Goal: Answer question/provide support

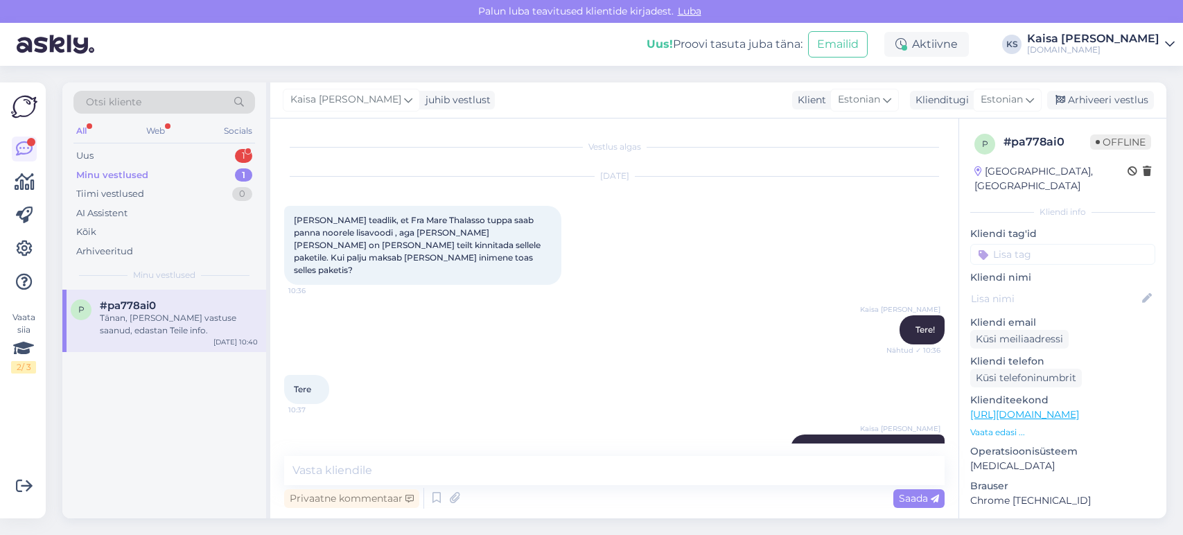
click at [218, 156] on div "Uus 1" at bounding box center [164, 155] width 182 height 19
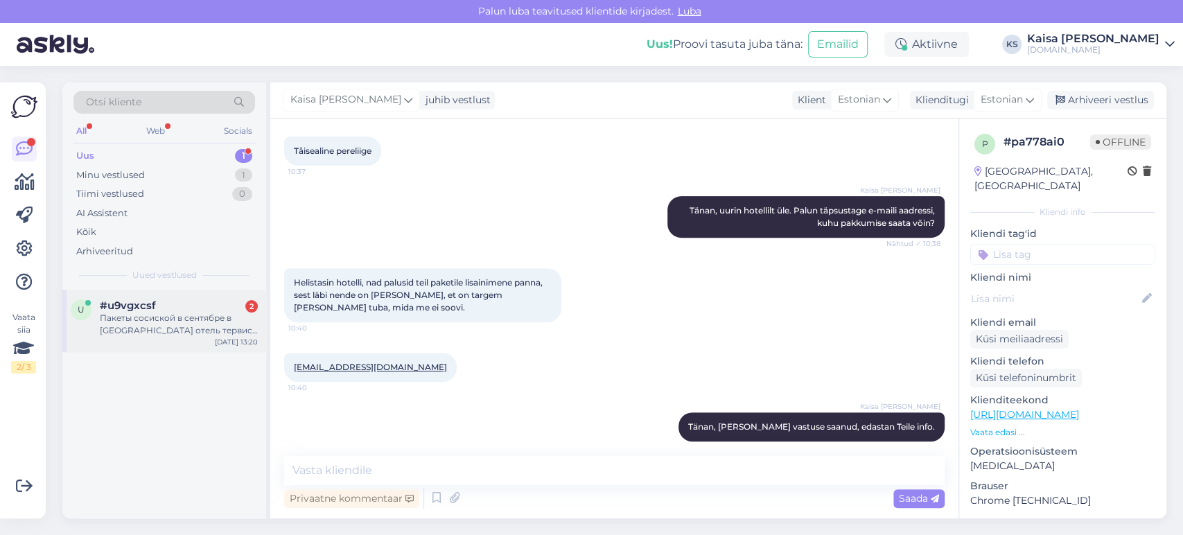
click at [161, 325] on div "Пакеты сосиской в сентябре в [GEOGRAPHIC_DATA] отель тервис спа." at bounding box center [179, 324] width 158 height 25
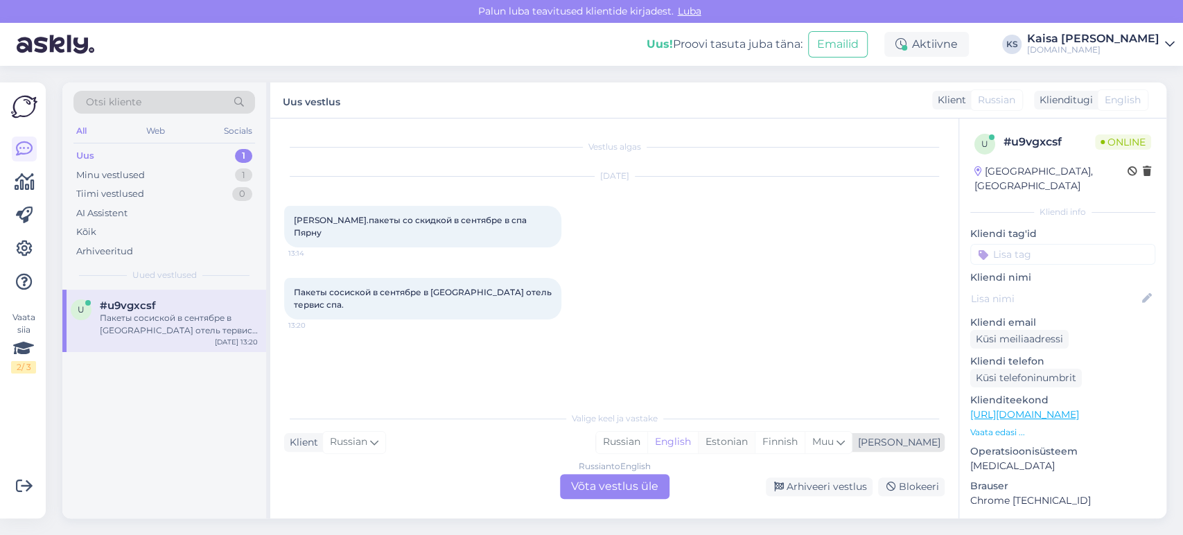
click at [755, 442] on div "Estonian" at bounding box center [726, 442] width 57 height 21
click at [638, 487] on div "Russian to Estonian Võta vestlus üle" at bounding box center [615, 486] width 110 height 25
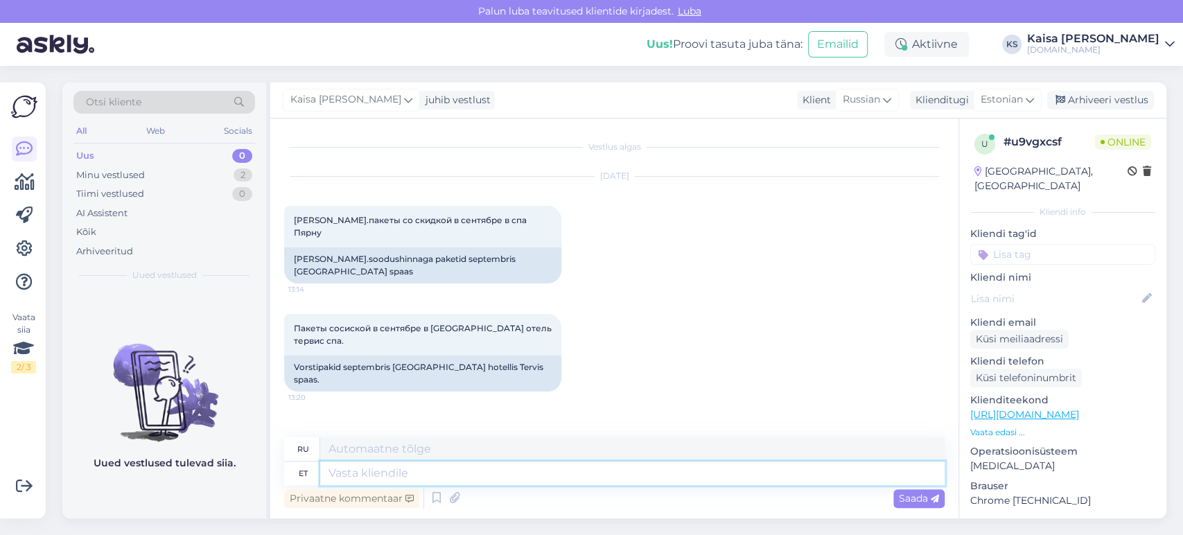
click at [686, 471] on textarea at bounding box center [632, 474] width 625 height 24
type textarea "Tere, T"
type textarea "Привет,"
type textarea "Tere, Tervis r"
type textarea "Привет, Здоровье"
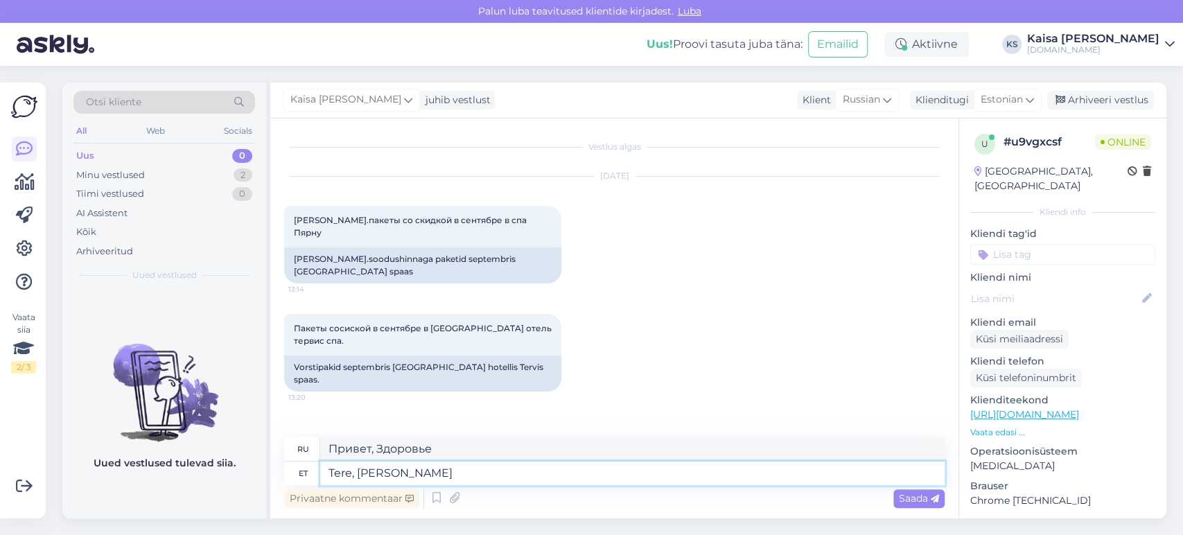
type textarea "Tere, [PERSON_NAME]"
type textarea "Привет, Здравоохранение"
type textarea "Tere, Tervis ravispaa pak"
type textarea "Привет, [PERSON_NAME]"
type textarea "Tere, Tervis ravispaa paketid ka"
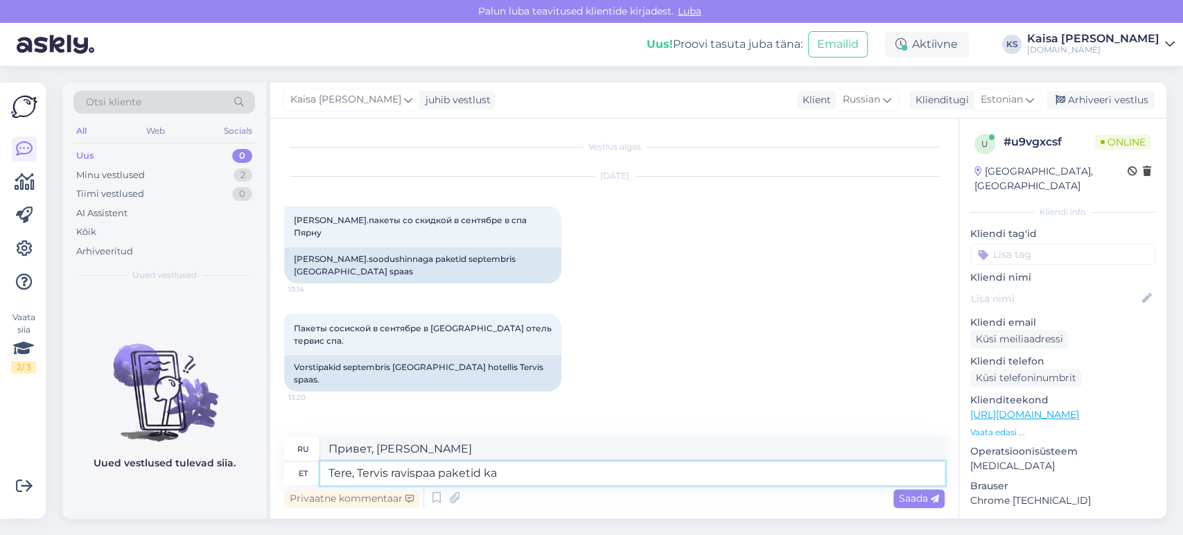
type textarea "Здравствуйте, спа-пакеты Tervis"
type textarea "Tere, Tervis ravispaa paketid [PERSON_NAME]"
type textarea "Здравствуйте, спа-пакеты Tervis на двоих"
type textarea "Tere, Tervis ravispaa paketid [PERSON_NAME] on siin:"
type textarea "Здравствуйте, спа-пакеты Tervis для двоих можно посмотреть здесь:"
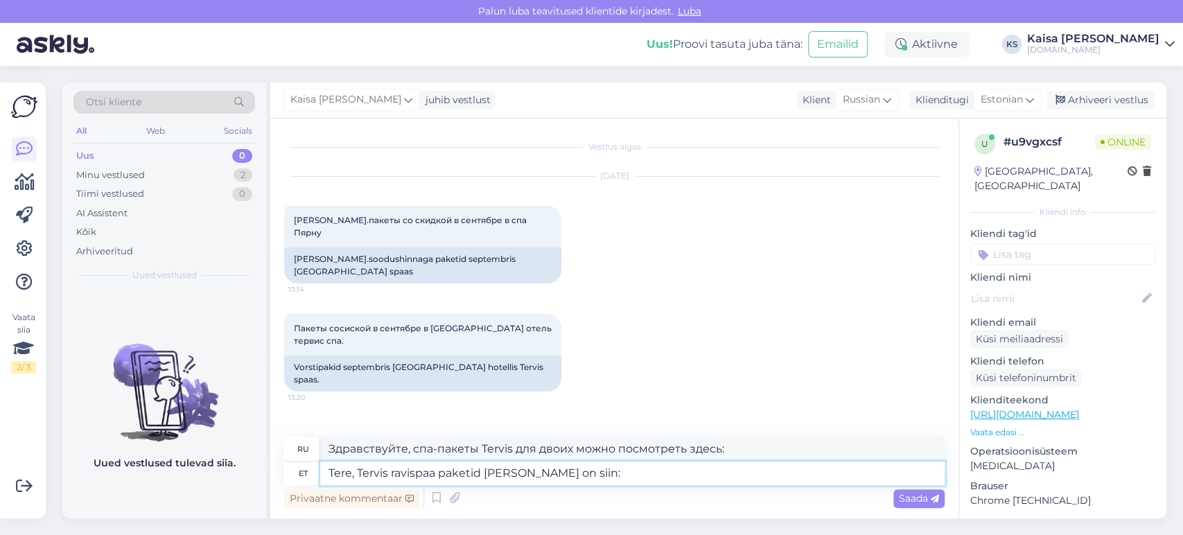
paste textarea "[URL][DOMAIN_NAME][DATE][DATE][GEOGRAPHIC_DATA]"
type textarea "Tere, Tervis ravispaa paketid [PERSON_NAME] on siin: [URL][DOMAIN_NAME][DATE][D…"
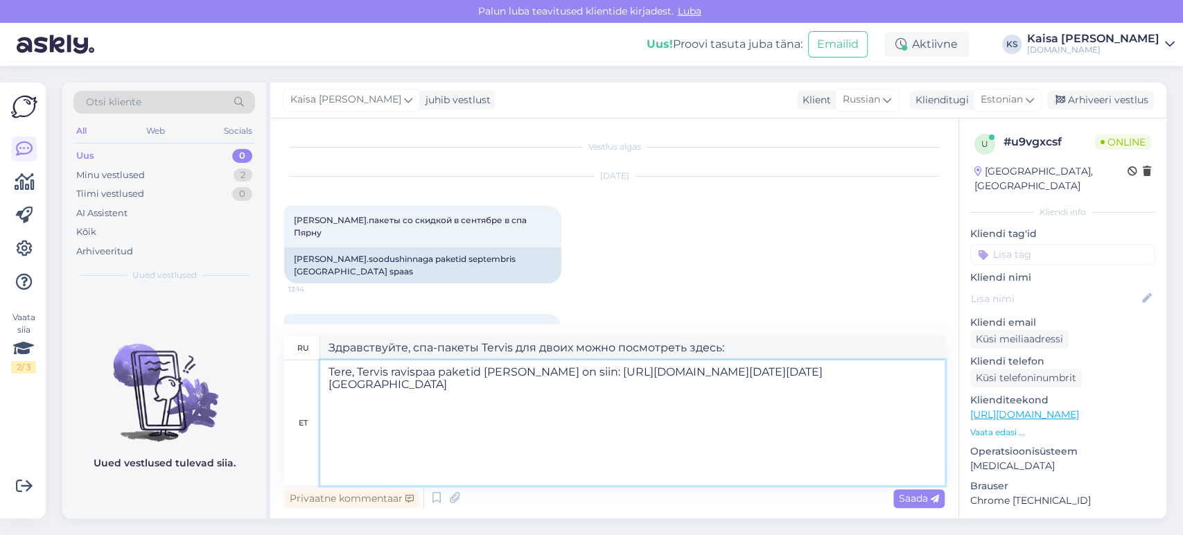
type textarea "Здравствуйте, пакеты Tervis medical spa на двоих здесь: [URL][DOMAIN_NAME][DATE…"
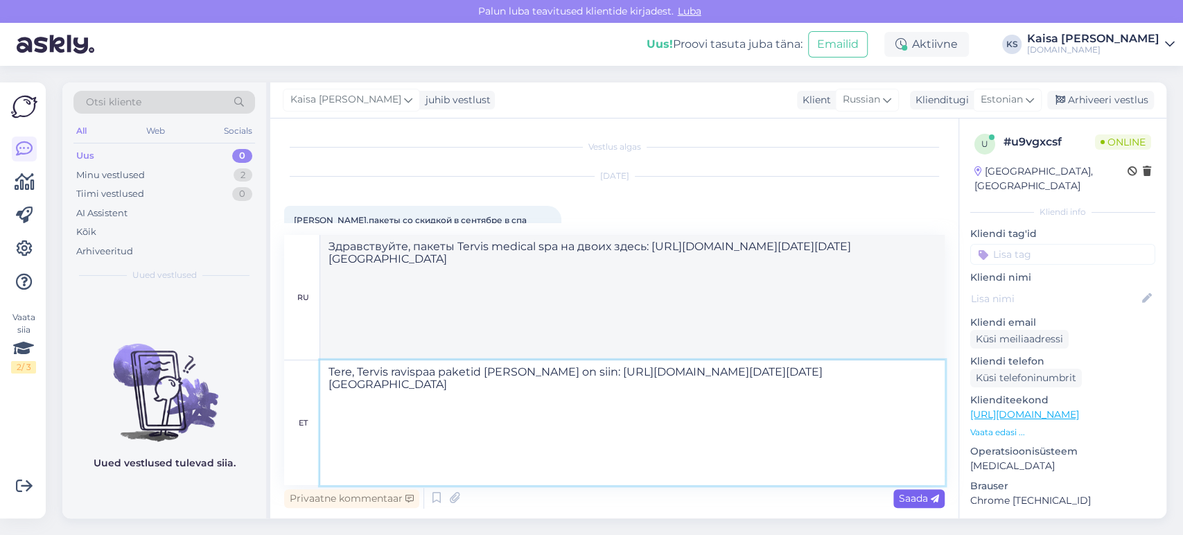
type textarea "Tere, Tervis ravispaa paketid [PERSON_NAME] on siin: [URL][DOMAIN_NAME][DATE][D…"
click at [910, 498] on span "Saada" at bounding box center [919, 498] width 40 height 12
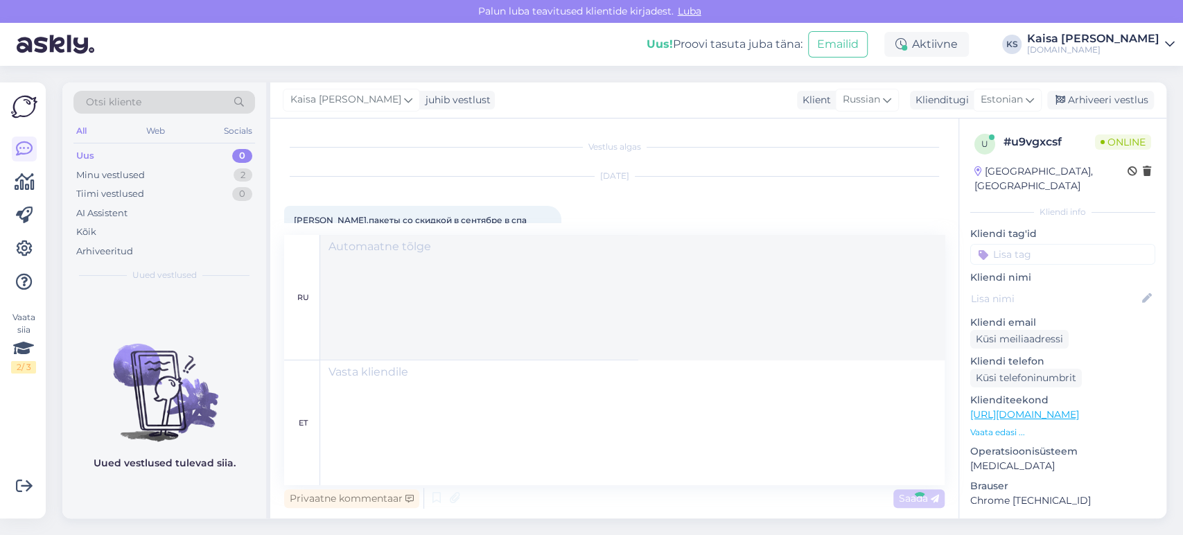
scroll to position [0, 0]
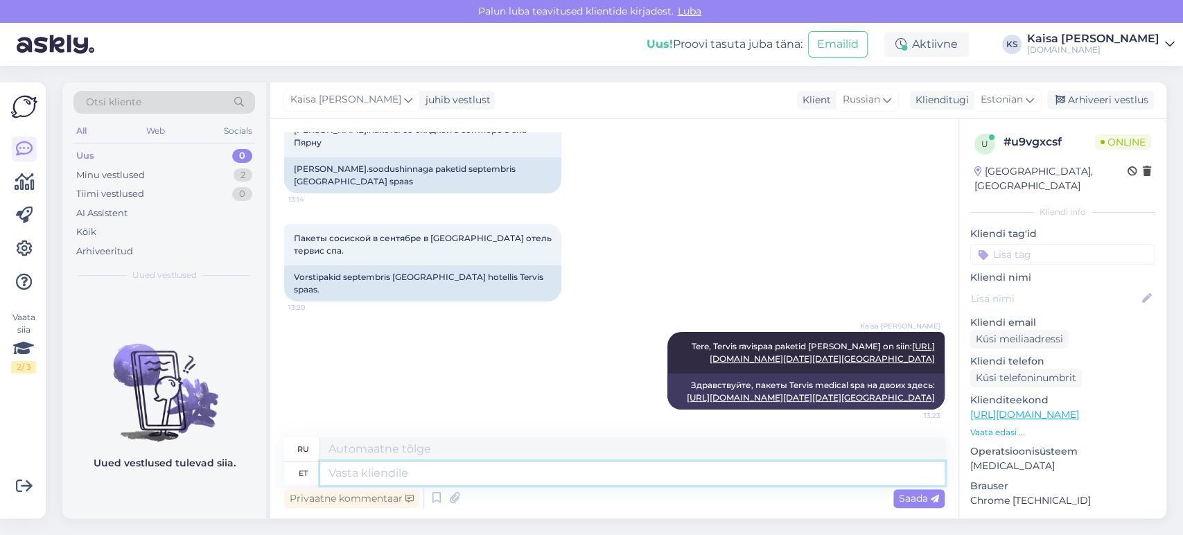
click at [812, 481] on textarea at bounding box center [632, 474] width 625 height 24
type textarea "Klikkides"
type textarea "Нажав"
type textarea "Klikkides kalendril sa"
type textarea "Нажав на календарь"
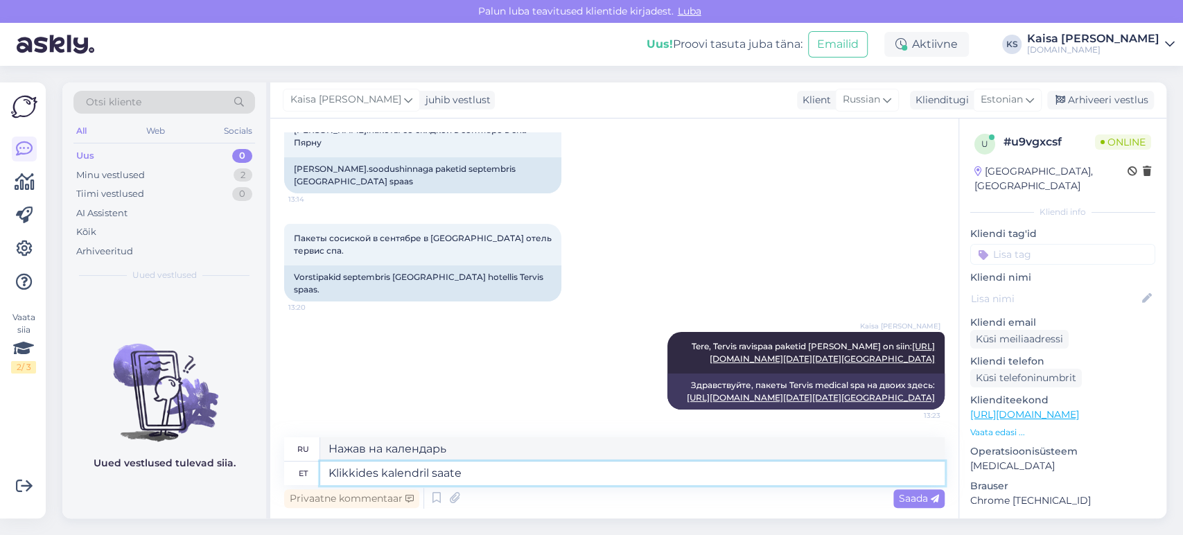
type textarea "Klikkides kalendril saate"
type textarea "Нажав на календарь, вы можете"
type textarea "Klikkides kalendril saate omale so"
type textarea "Нажав на календарь, вы можете получить свой"
type textarea "Klikkides kalendril saate omale sobiva kuu"
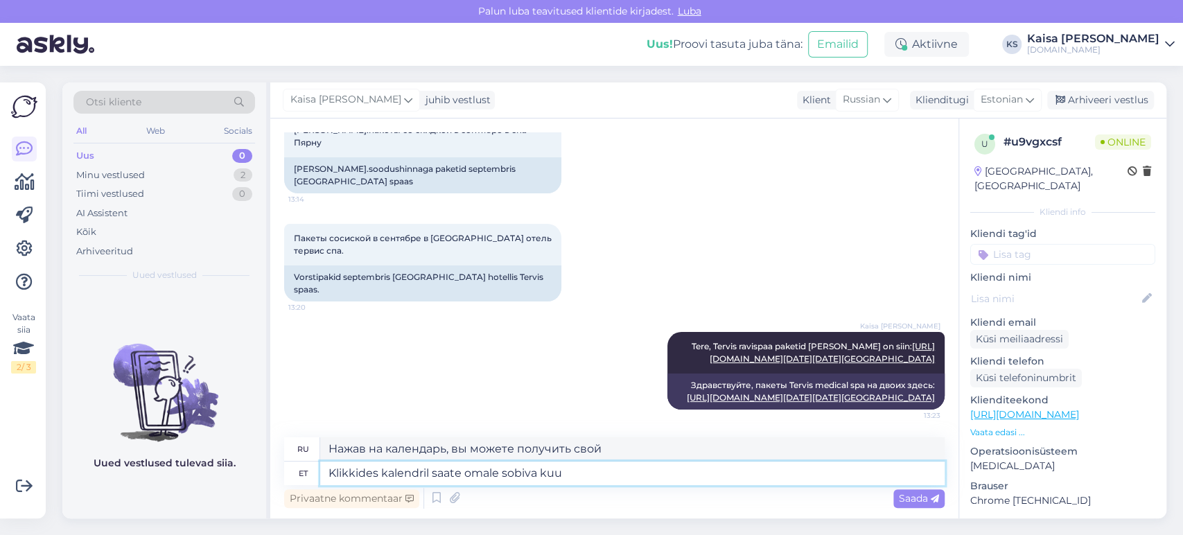
type textarea "Нажав на календарь, вы можете найти тот, который подходит именно вам."
type textarea "Klikkides kalendril saate omale sobiva kuupäeva val"
type textarea "Нажмите на календарь, чтобы выбрать удобную для вас дату."
type textarea "Klikkides kalendril saate omale sobiva kuupäeva valida."
type textarea "Нажав на календарь, вы можете выбрать удобную для вас дату."
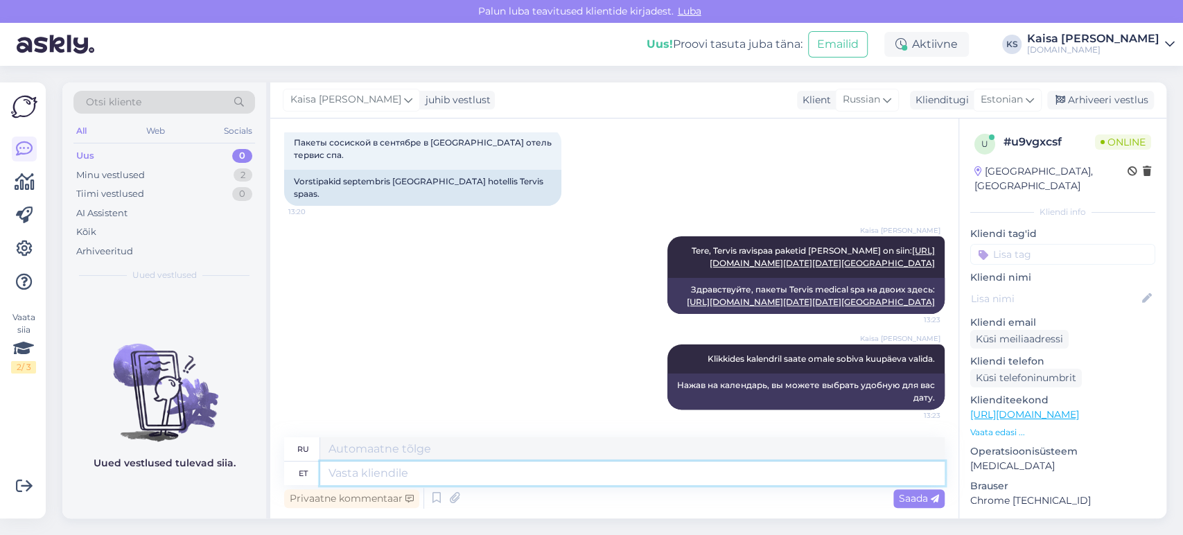
scroll to position [460, 0]
